Goal: Information Seeking & Learning: Learn about a topic

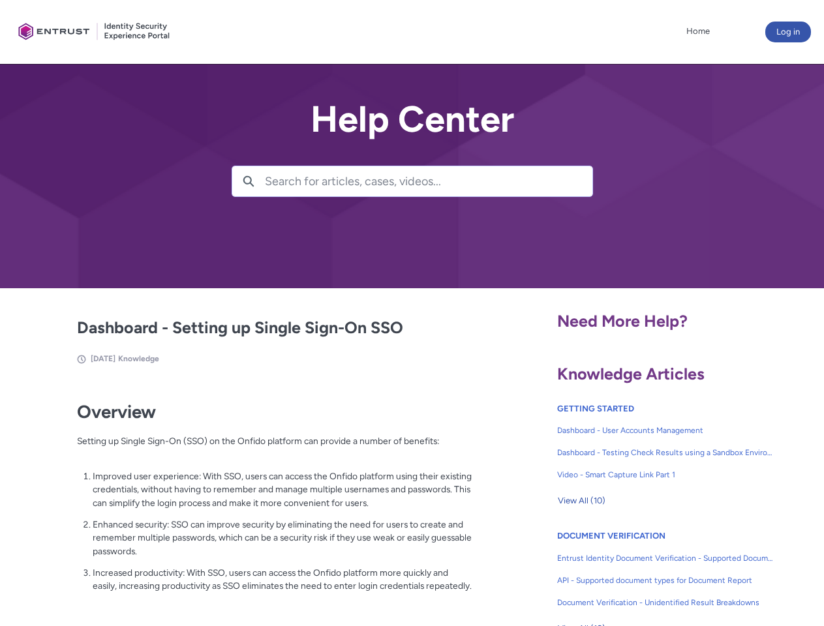
click at [249, 181] on lightning-primitive-icon "button" at bounding box center [249, 181] width 12 height 10
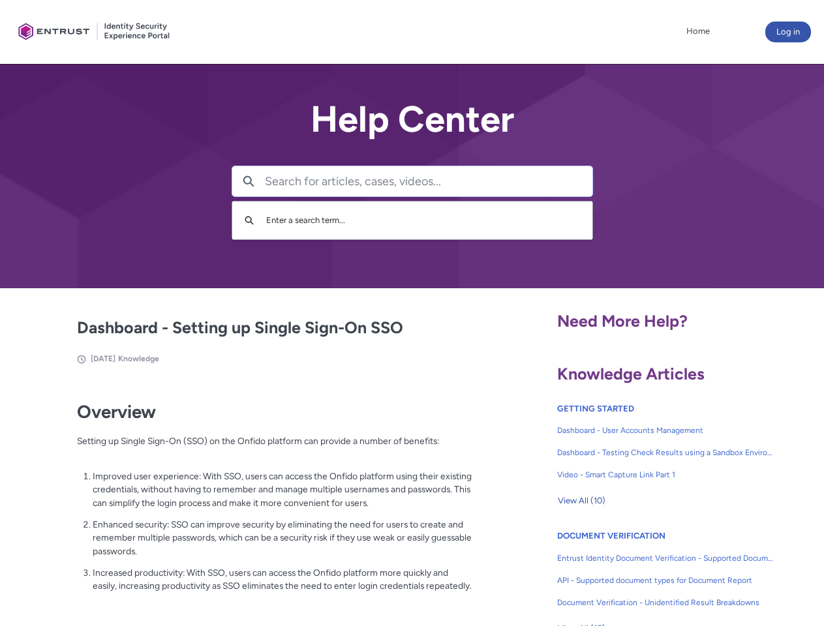
click at [250, 499] on p "Improved user experience: With SSO, users can access the Onfido platform using …" at bounding box center [283, 490] width 380 height 40
click at [581, 501] on span "View All (10)" at bounding box center [582, 501] width 48 height 20
click at [630, 571] on link "API - Supported document types for Document Report" at bounding box center [665, 581] width 217 height 22
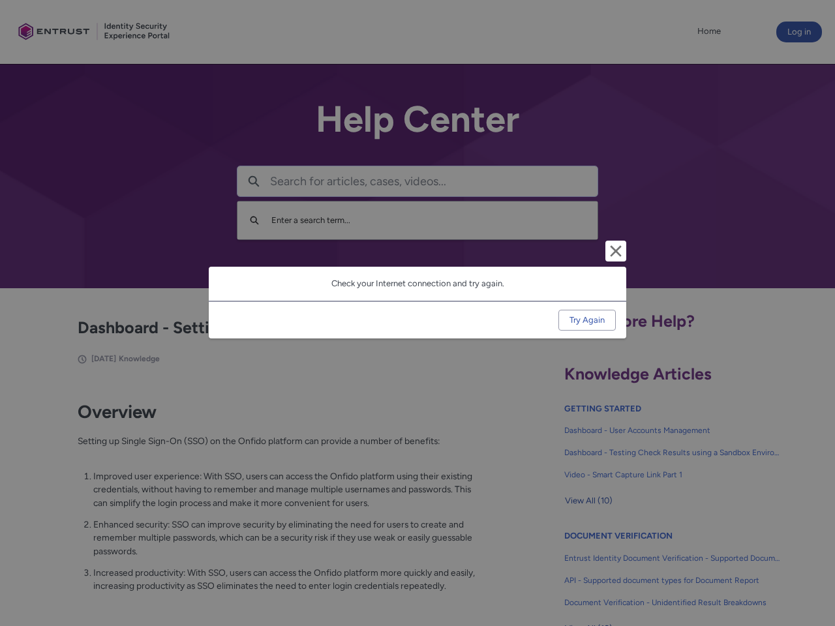
click at [803, 571] on div "Cancel and close Check your Internet connection and try again. Try Again" at bounding box center [417, 313] width 835 height 626
